Goal: Task Accomplishment & Management: Manage account settings

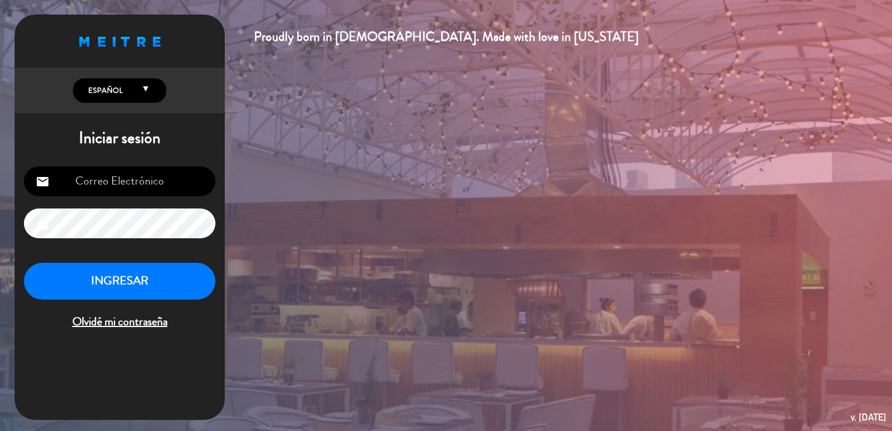
type input "[EMAIL_ADDRESS][DOMAIN_NAME]"
click at [107, 284] on button "INGRESAR" at bounding box center [119, 281] width 191 height 37
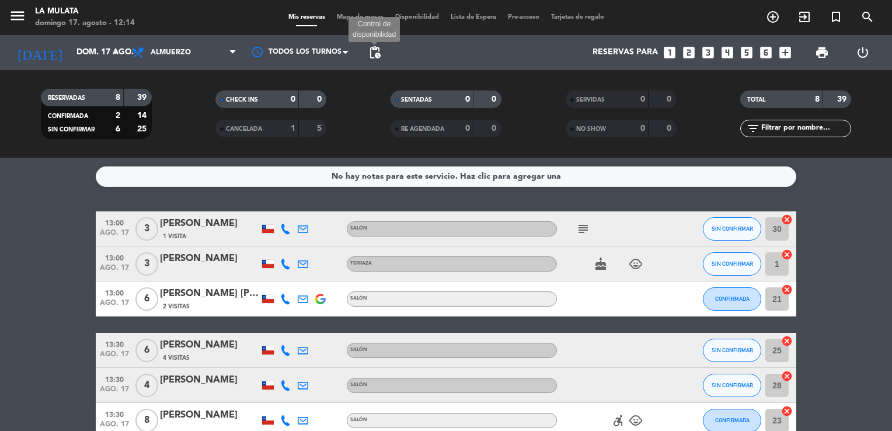
click at [370, 52] on span "pending_actions" at bounding box center [375, 53] width 14 height 14
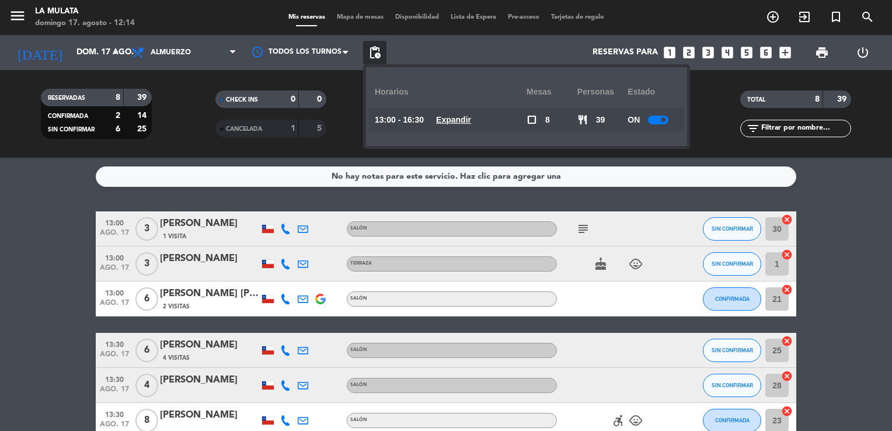
click at [660, 114] on div "ON" at bounding box center [652, 119] width 51 height 23
click at [664, 116] on div at bounding box center [658, 120] width 20 height 9
click at [693, 125] on filter-checkbox "NO SHOW 0 0" at bounding box center [620, 129] width 175 height 18
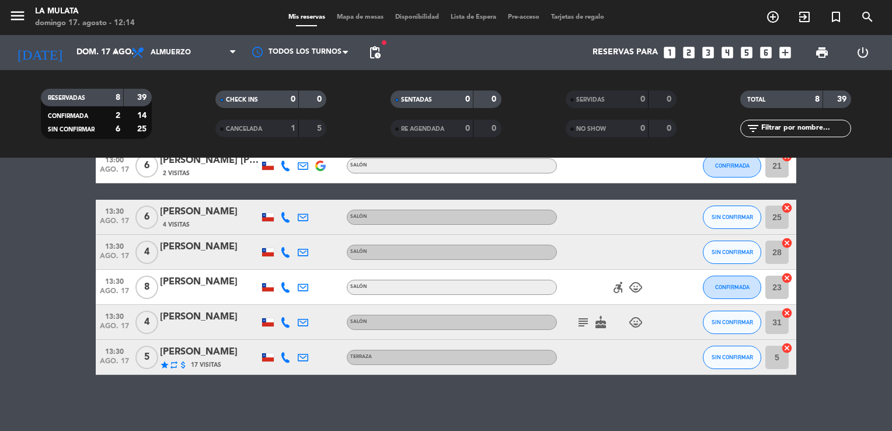
scroll to position [135, 0]
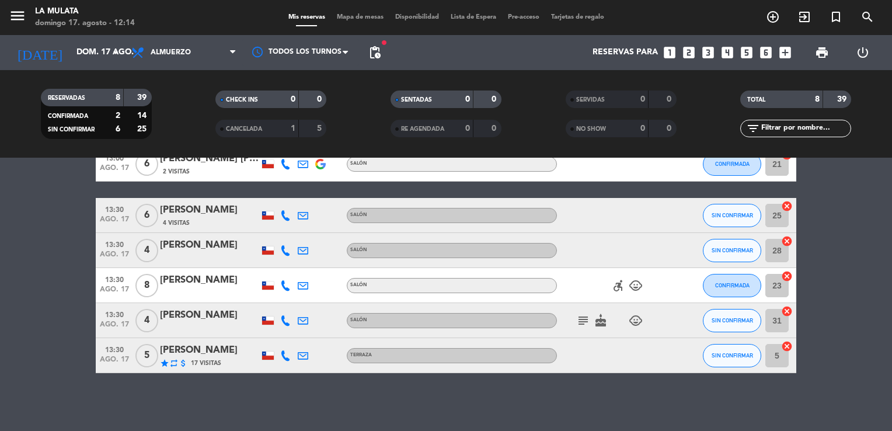
click at [598, 323] on icon "cake" at bounding box center [600, 320] width 14 height 14
click at [586, 319] on icon "subject" at bounding box center [583, 320] width 14 height 14
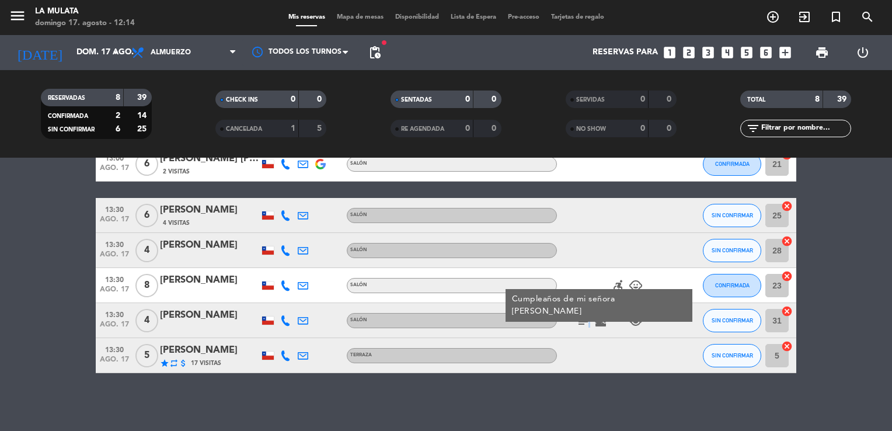
drag, startPoint x: 584, startPoint y: 320, endPoint x: 589, endPoint y: 336, distance: 16.1
click at [589, 336] on div "subject Cumpleaños de mi señora Makarena cake child_care" at bounding box center [609, 320] width 105 height 34
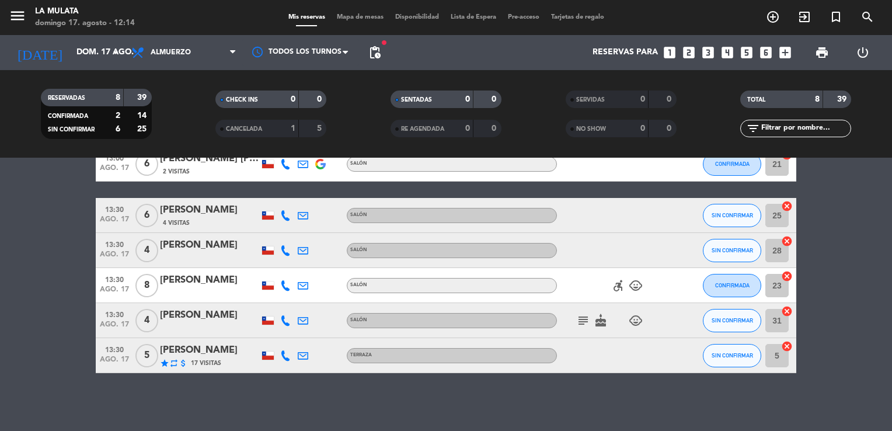
click at [584, 320] on icon "subject" at bounding box center [583, 320] width 14 height 14
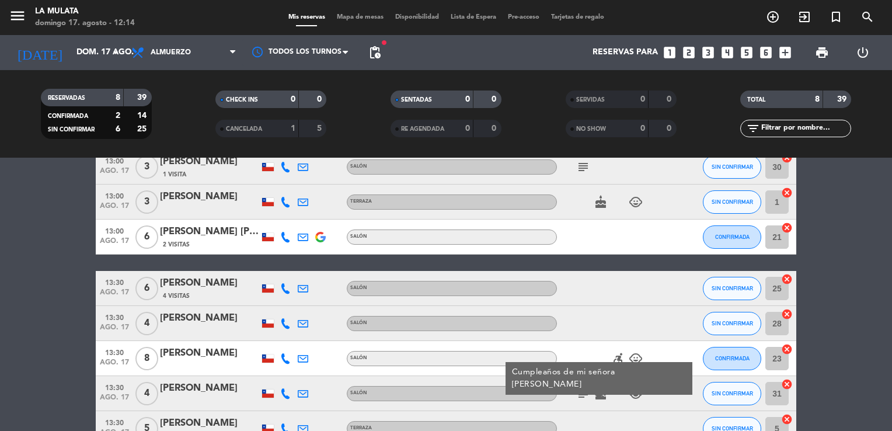
scroll to position [0, 0]
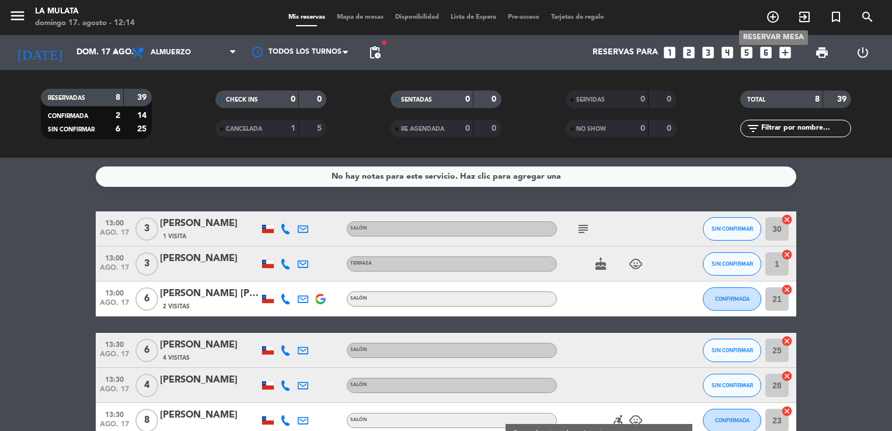
click at [778, 18] on icon "add_circle_outline" at bounding box center [773, 17] width 14 height 14
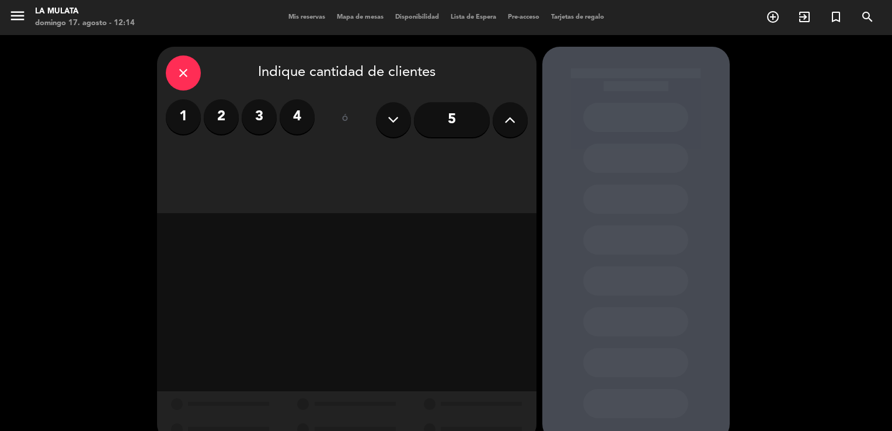
click at [231, 125] on label "2" at bounding box center [221, 116] width 35 height 35
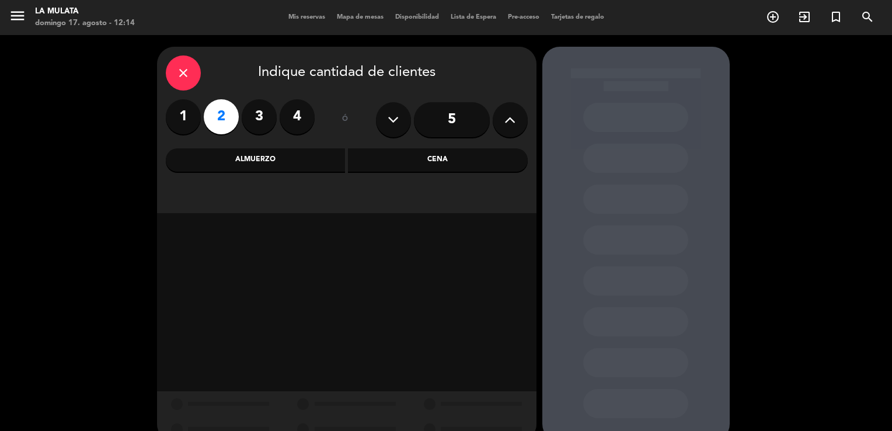
click at [298, 151] on div "Almuerzo" at bounding box center [256, 159] width 180 height 23
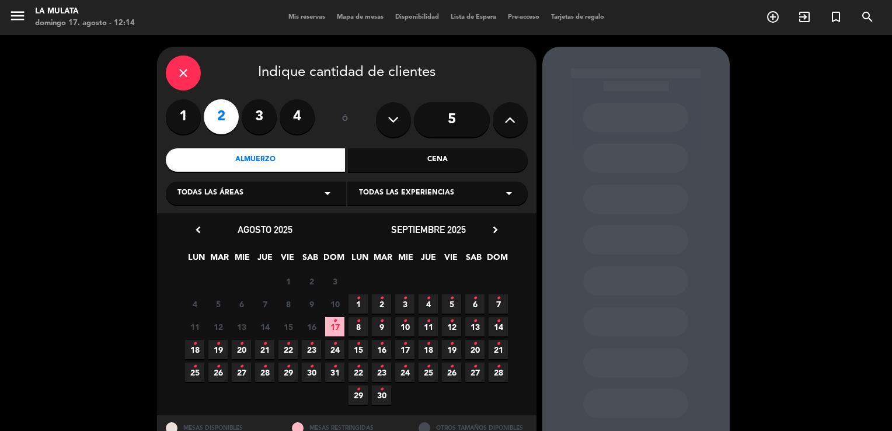
scroll to position [44, 0]
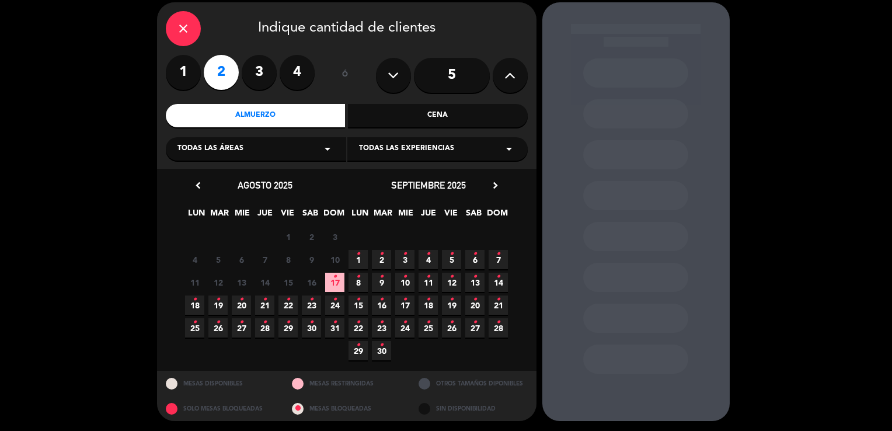
click at [339, 277] on span "17 •" at bounding box center [334, 282] width 19 height 19
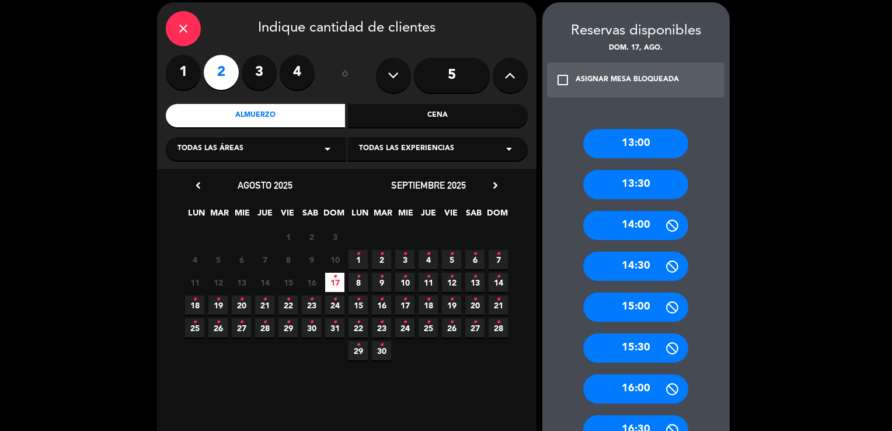
click at [676, 184] on div "13:30" at bounding box center [635, 184] width 105 height 29
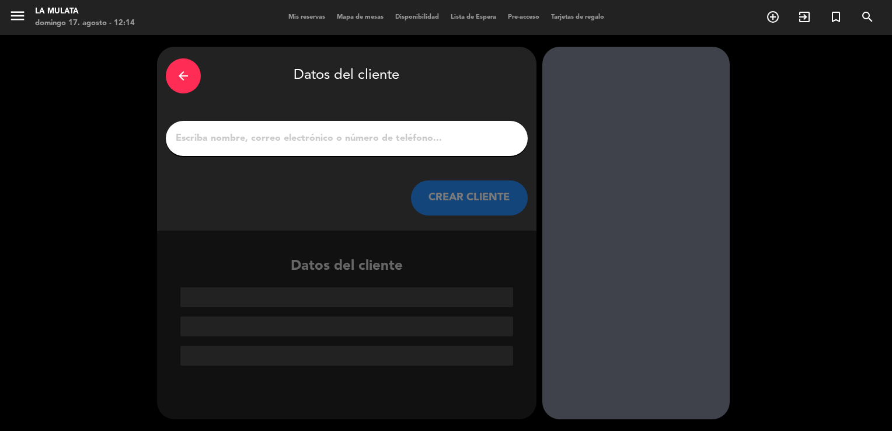
scroll to position [0, 0]
click at [319, 141] on input "1" at bounding box center [346, 138] width 344 height 16
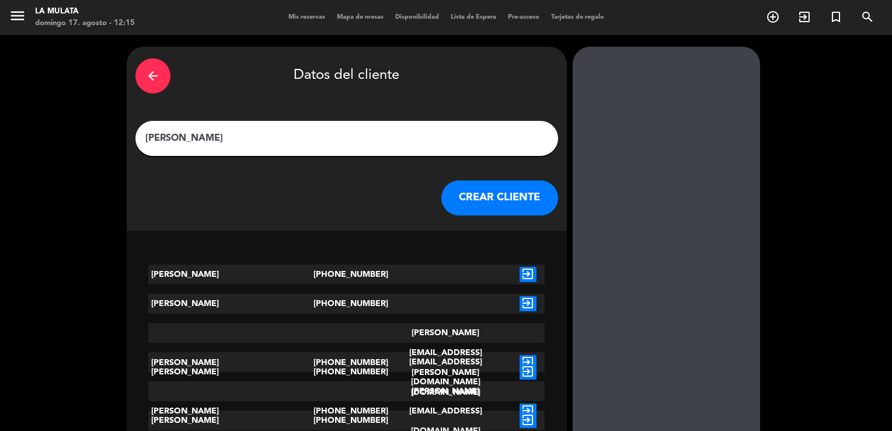
type input "[PERSON_NAME]"
click at [519, 275] on icon "exit_to_app" at bounding box center [527, 274] width 17 height 15
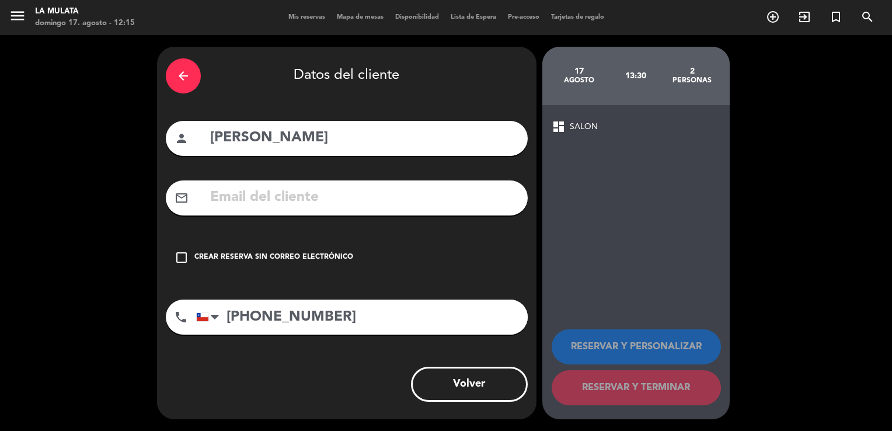
click at [191, 263] on div "check_box_outline_blank Crear reserva sin correo electrónico" at bounding box center [347, 257] width 362 height 35
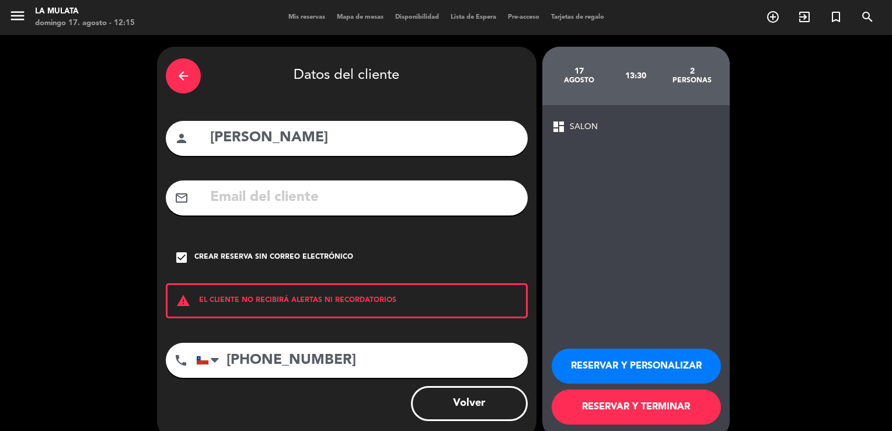
click at [633, 405] on button "RESERVAR Y TERMINAR" at bounding box center [635, 406] width 169 height 35
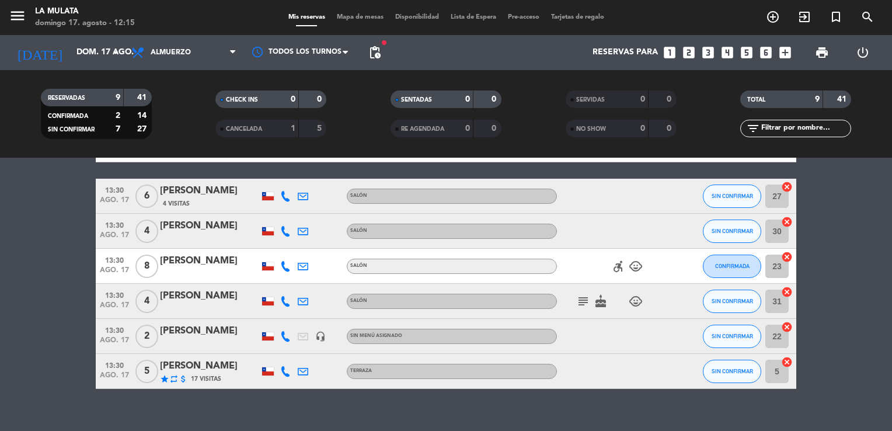
scroll to position [170, 0]
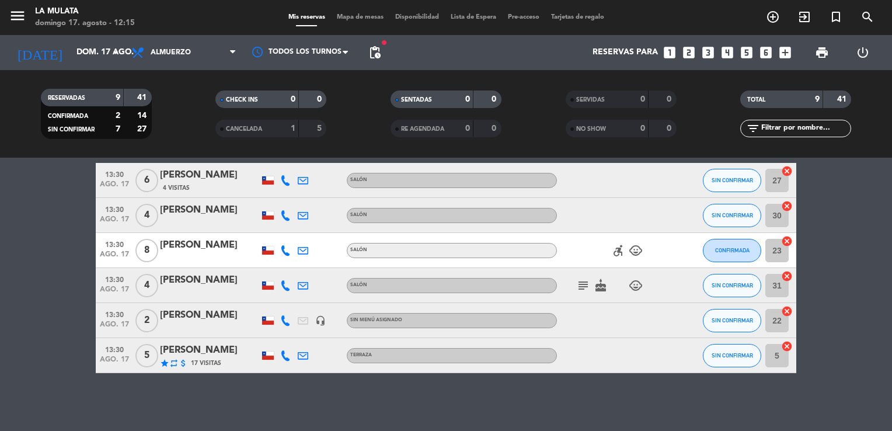
click at [192, 314] on div "[PERSON_NAME]" at bounding box center [209, 315] width 99 height 15
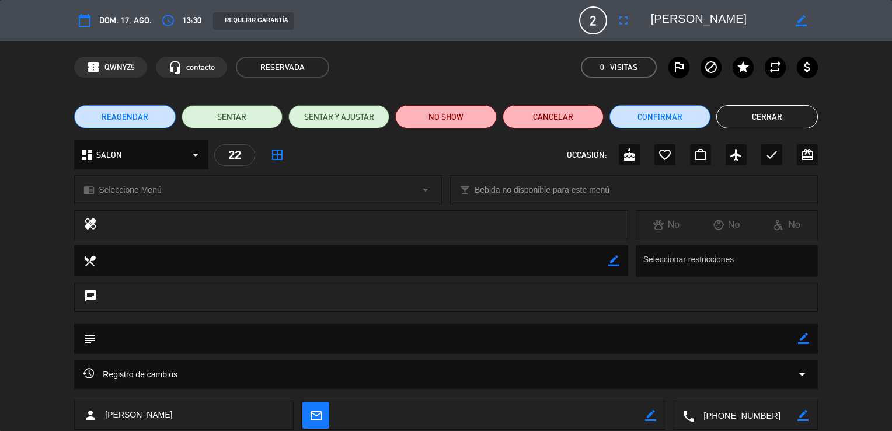
click at [798, 336] on icon "border_color" at bounding box center [803, 338] width 11 height 11
click at [525, 344] on textarea at bounding box center [446, 338] width 701 height 30
type textarea "MESA 5"
click at [801, 339] on icon at bounding box center [803, 338] width 11 height 11
click at [775, 126] on button "Cerrar" at bounding box center [766, 116] width 101 height 23
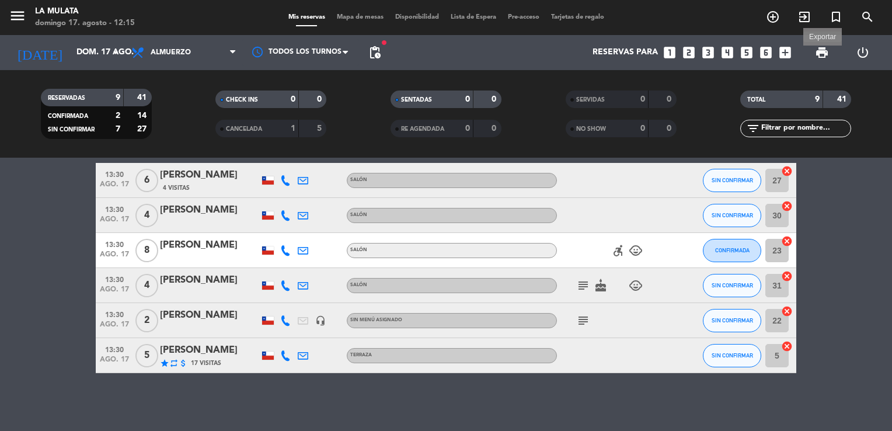
click at [819, 53] on span "print" at bounding box center [822, 53] width 14 height 14
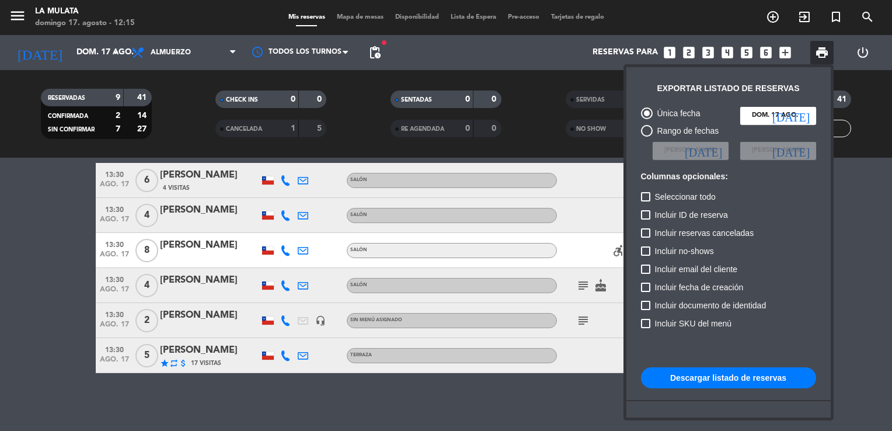
click at [708, 377] on button "Descargar listado de reservas" at bounding box center [728, 377] width 175 height 21
click at [462, 402] on div at bounding box center [446, 215] width 892 height 431
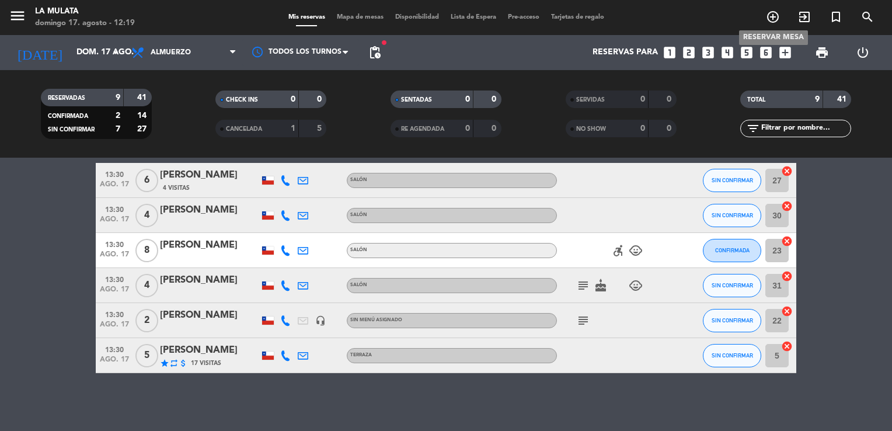
click at [774, 16] on icon "add_circle_outline" at bounding box center [773, 17] width 14 height 14
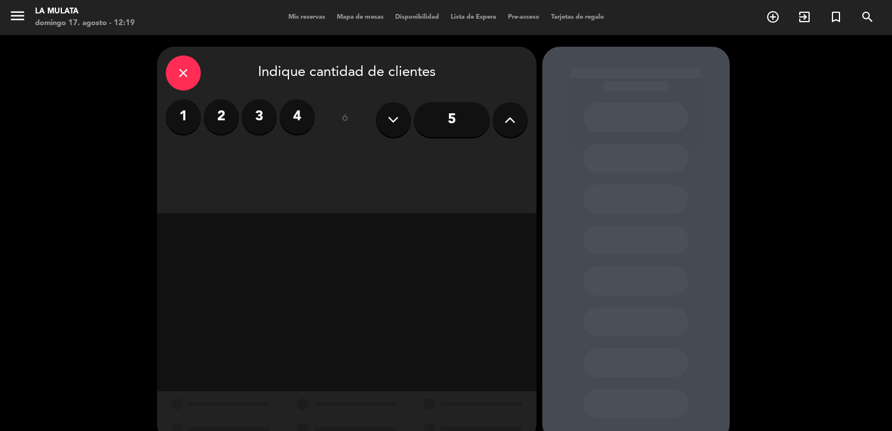
click at [507, 118] on icon at bounding box center [509, 120] width 11 height 18
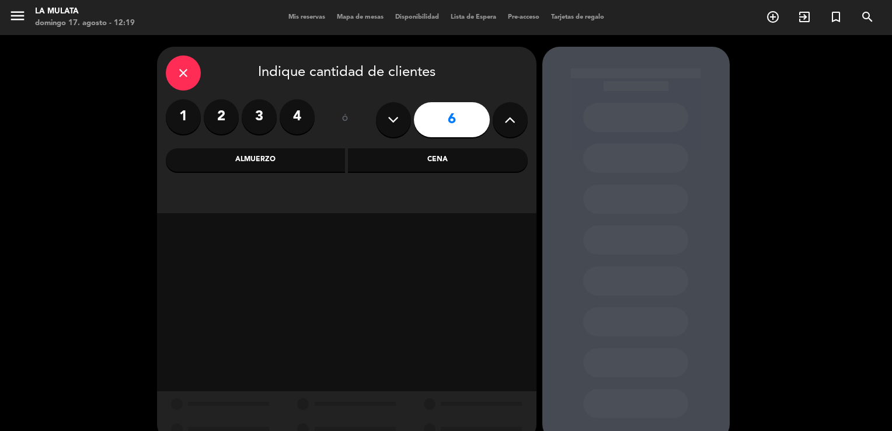
click at [507, 118] on icon at bounding box center [509, 120] width 11 height 18
click at [508, 118] on icon at bounding box center [509, 120] width 11 height 18
type input "10"
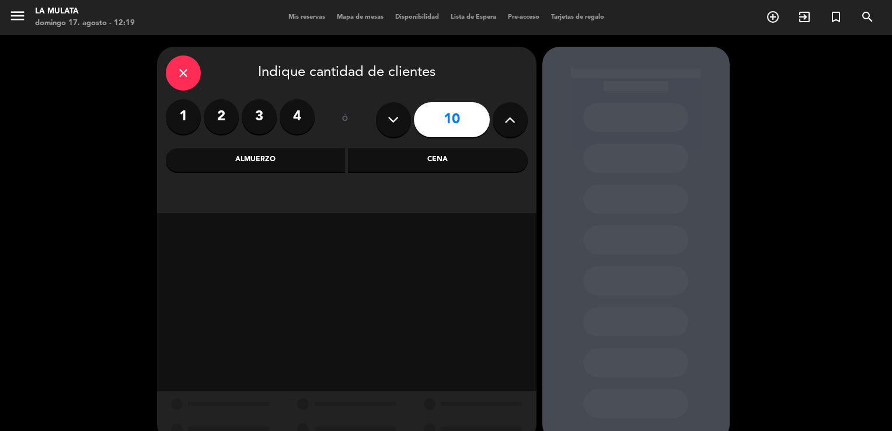
click at [282, 165] on div "Almuerzo" at bounding box center [256, 159] width 180 height 23
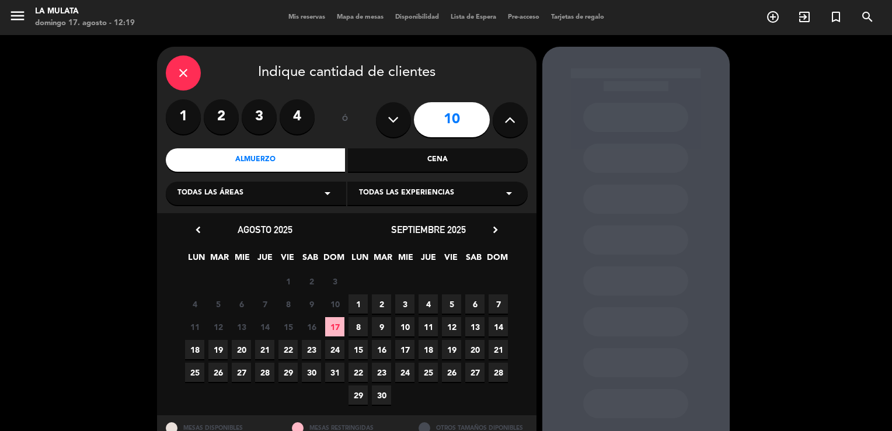
click at [334, 326] on span "17" at bounding box center [334, 326] width 19 height 19
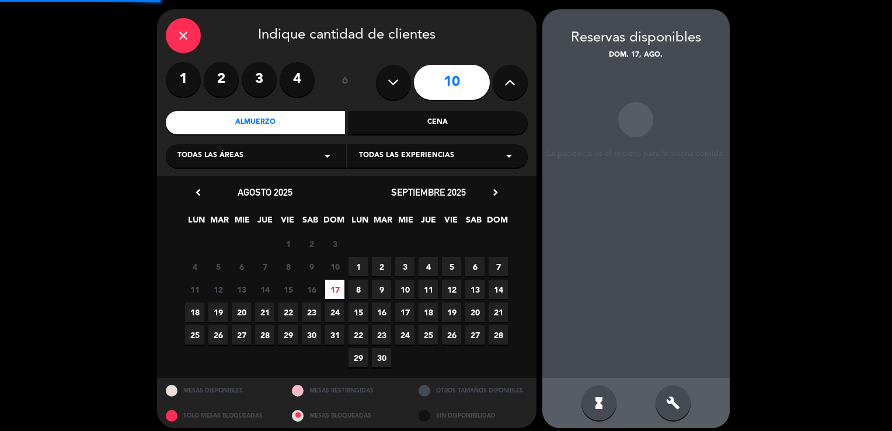
scroll to position [44, 0]
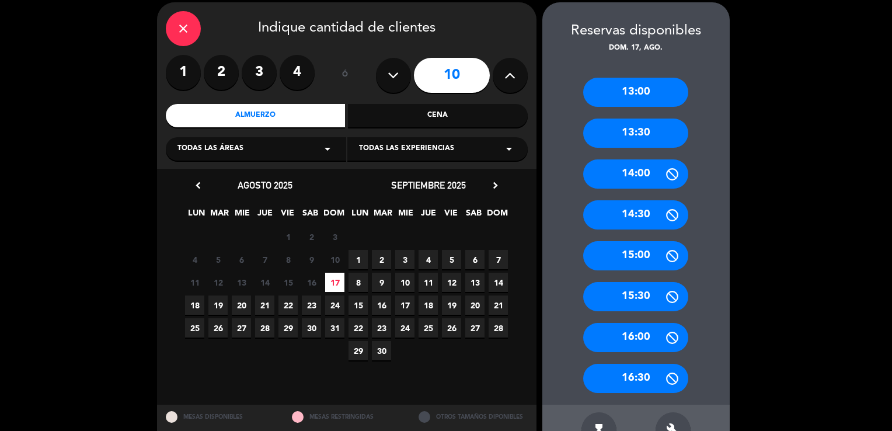
click at [640, 173] on div "14:00" at bounding box center [635, 173] width 105 height 29
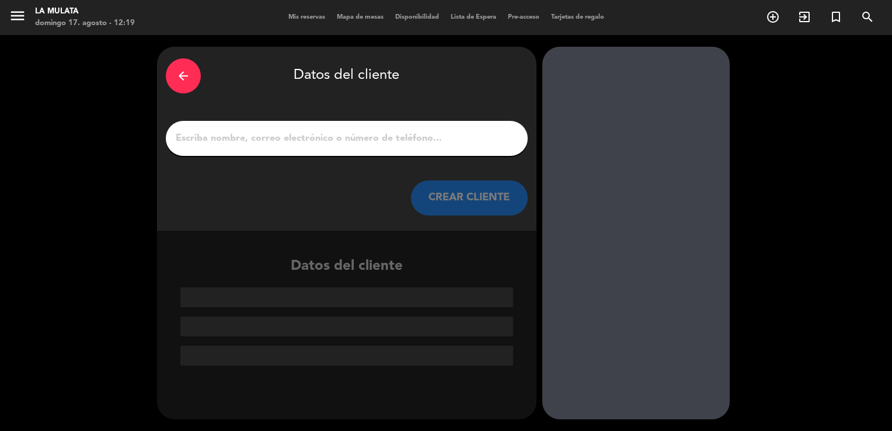
click at [306, 146] on input "1" at bounding box center [346, 138] width 344 height 16
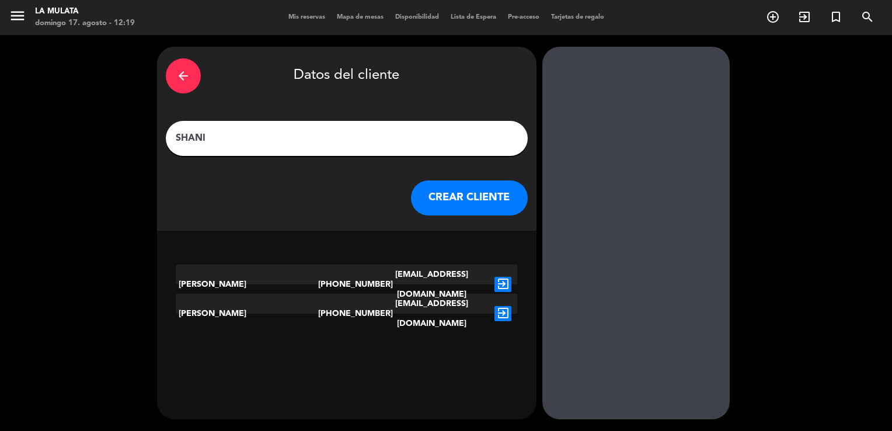
type input "SHANI"
click at [502, 277] on icon "exit_to_app" at bounding box center [502, 284] width 17 height 15
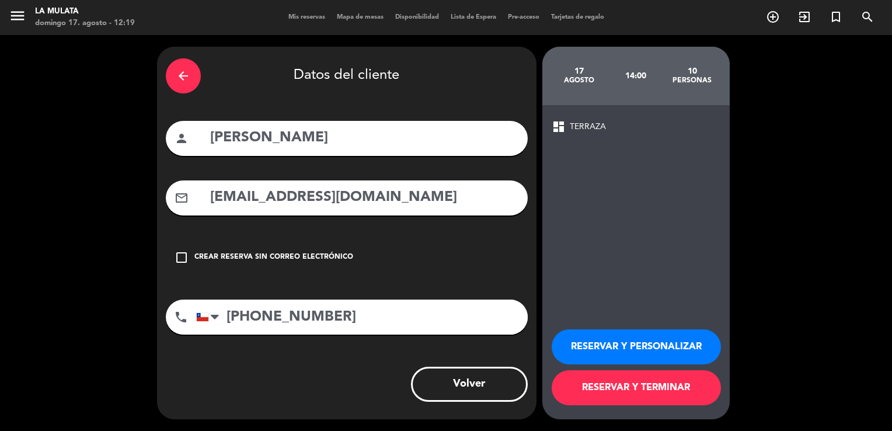
click at [182, 258] on icon "check_box_outline_blank" at bounding box center [181, 257] width 14 height 14
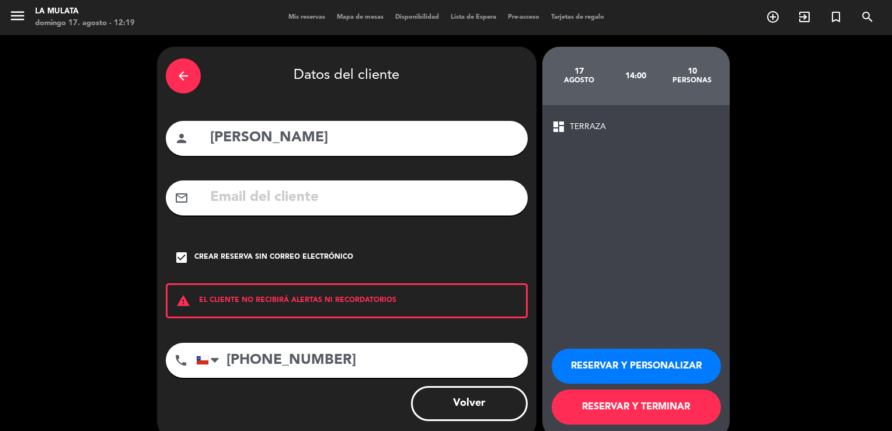
click at [602, 316] on div "dashboard TERRAZA RESERVAR Y PERSONALIZAR RESERVAR Y TERMINAR" at bounding box center [635, 271] width 187 height 333
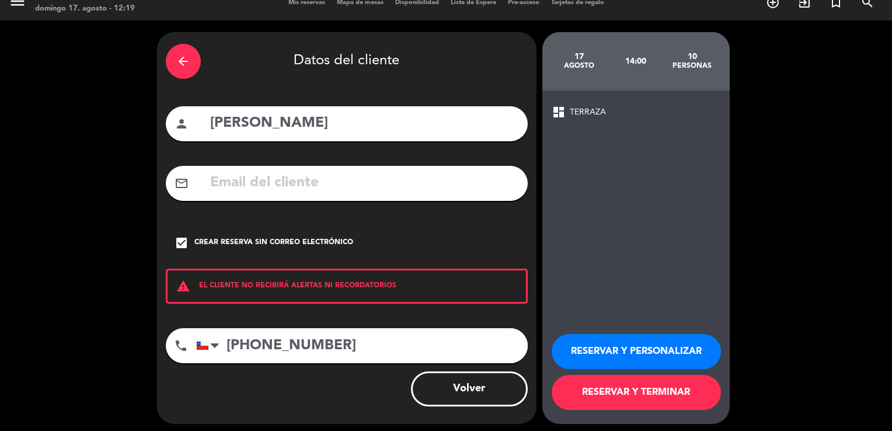
scroll to position [19, 0]
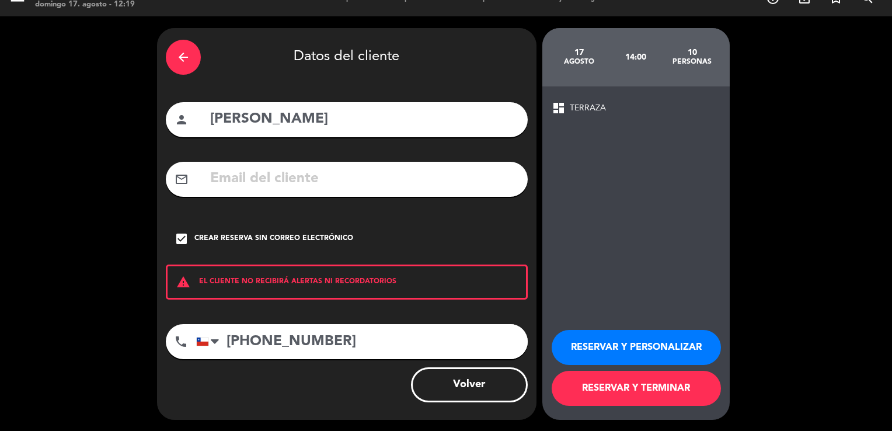
click at [654, 382] on button "RESERVAR Y TERMINAR" at bounding box center [635, 388] width 169 height 35
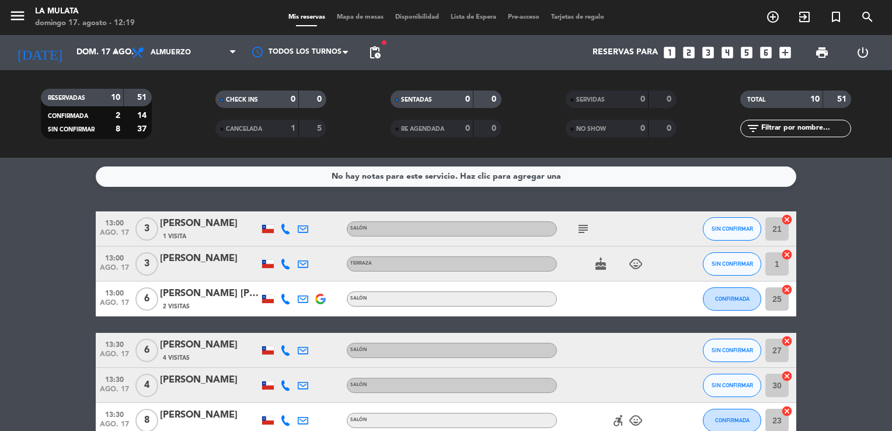
click at [815, 51] on span "print" at bounding box center [822, 53] width 14 height 14
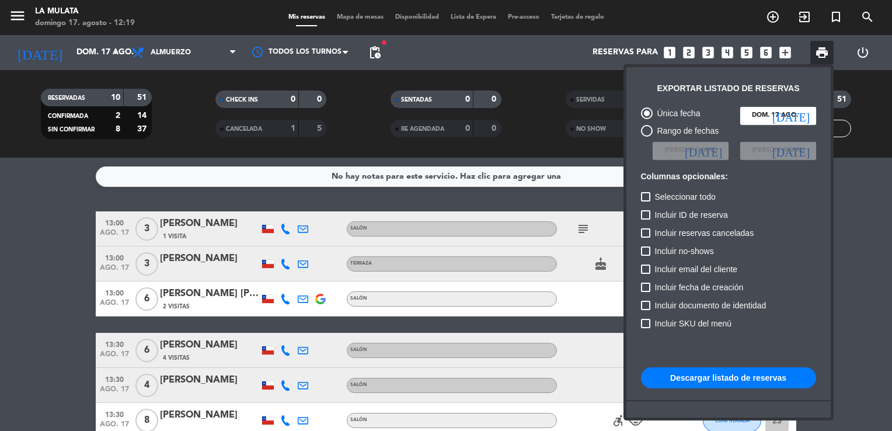
click at [713, 379] on button "Descargar listado de reservas" at bounding box center [728, 377] width 175 height 21
